Goal: Find specific page/section: Find specific page/section

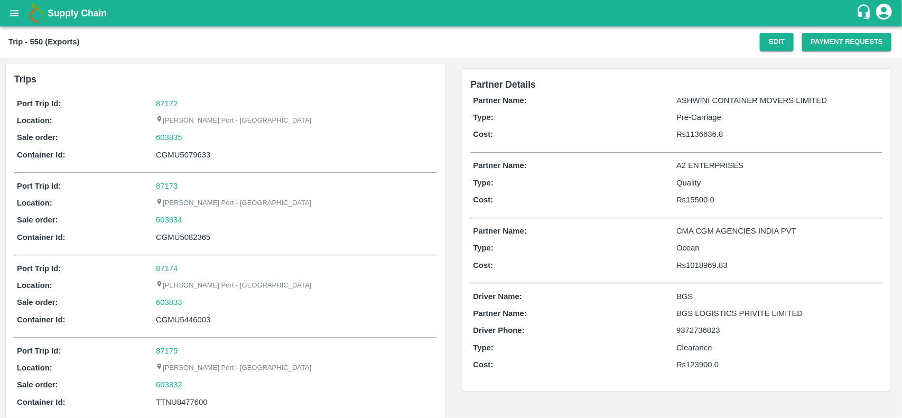
scroll to position [690, 0]
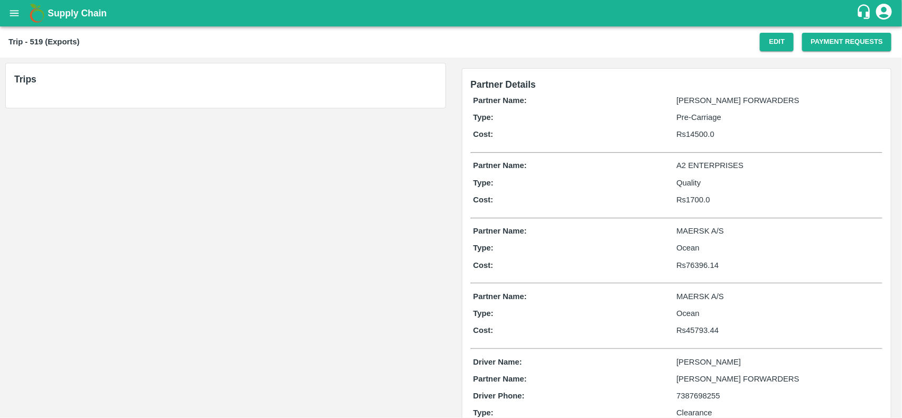
click at [338, 271] on div "Trips" at bounding box center [225, 296] width 451 height 476
click at [28, 40] on b "Trip - 519 (Exports)" at bounding box center [43, 42] width 71 height 8
